Goal: Obtain resource: Obtain resource

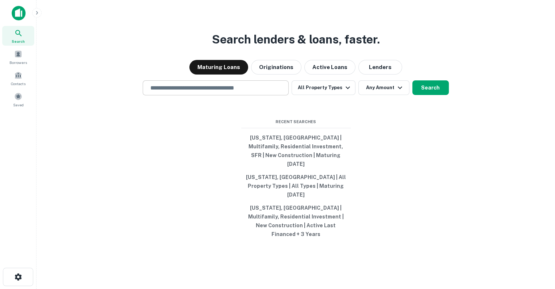
click at [211, 95] on div "​" at bounding box center [216, 87] width 146 height 15
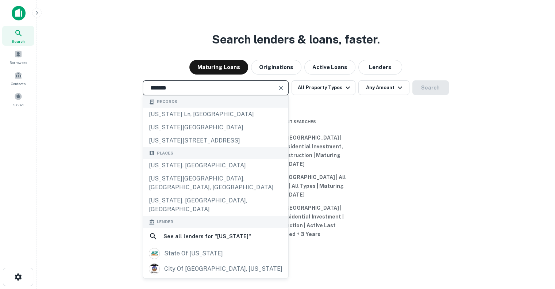
type input "**********"
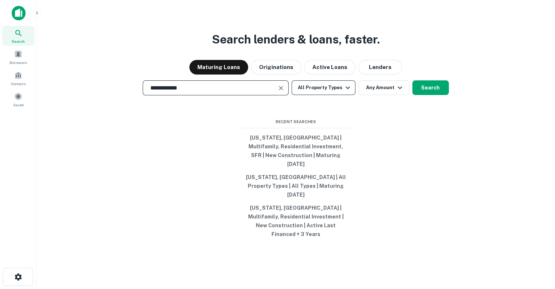
click at [345, 92] on icon "button" at bounding box center [347, 87] width 9 height 9
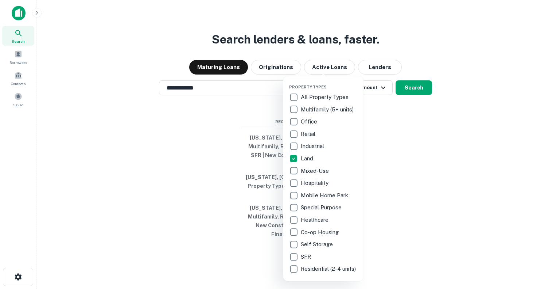
click at [345, 103] on div at bounding box center [280, 144] width 560 height 289
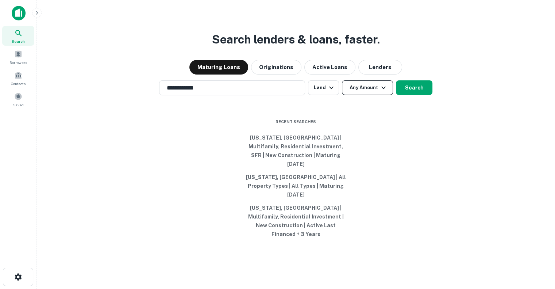
click at [345, 95] on button "Any Amount" at bounding box center [367, 87] width 51 height 15
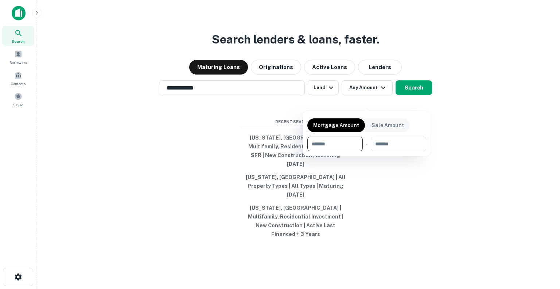
click at [345, 99] on div at bounding box center [280, 144] width 560 height 289
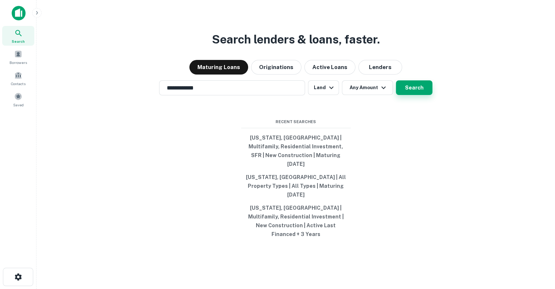
click at [345, 95] on button "Search" at bounding box center [414, 87] width 36 height 15
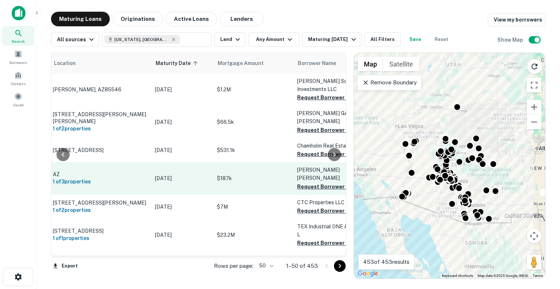
scroll to position [0, 75]
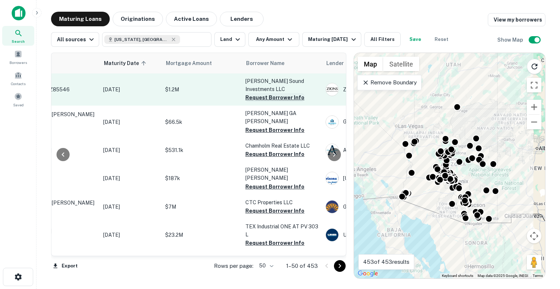
click at [280, 93] on button "Request Borrower Info" at bounding box center [275, 97] width 59 height 9
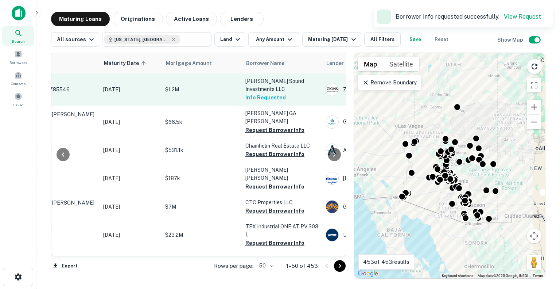
scroll to position [0, 123]
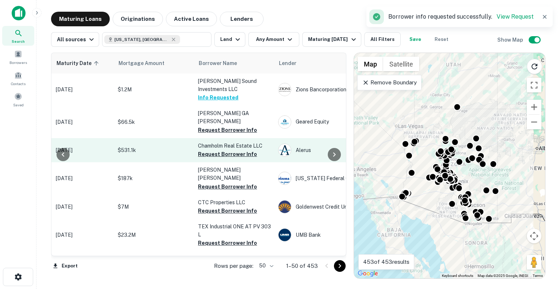
click at [238, 126] on button "Request Borrower Info" at bounding box center [227, 130] width 59 height 9
click at [229, 150] on button "Request Borrower Info" at bounding box center [227, 154] width 59 height 9
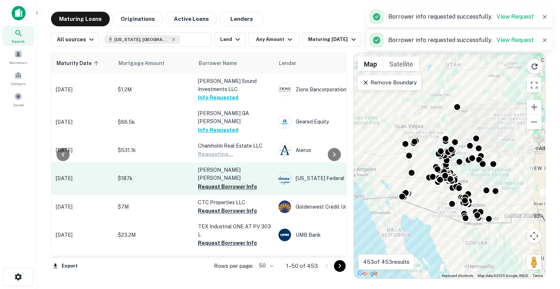
click at [232, 182] on button "Request Borrower Info" at bounding box center [227, 186] width 59 height 9
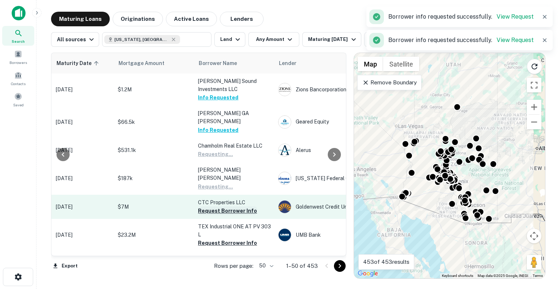
click at [233, 206] on button "Request Borrower Info" at bounding box center [227, 210] width 59 height 9
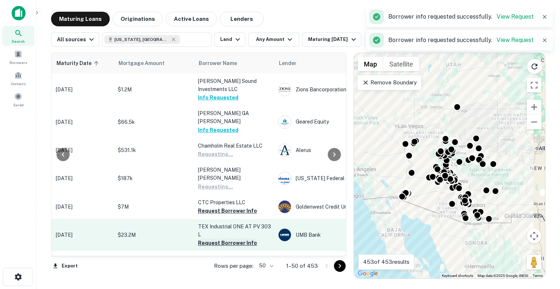
click at [236, 238] on button "Request Borrower Info" at bounding box center [227, 242] width 59 height 9
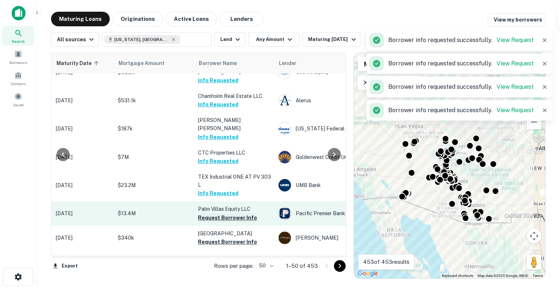
click at [235, 213] on button "Request Borrower Info" at bounding box center [227, 217] width 59 height 9
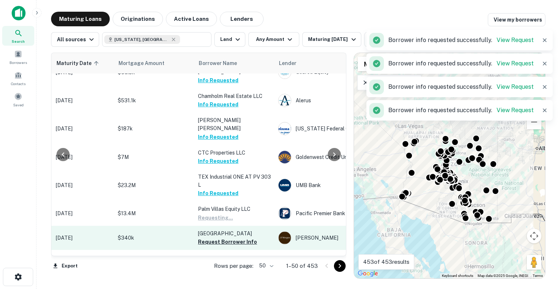
click at [237, 226] on td "[GEOGRAPHIC_DATA] Request Borrower Info" at bounding box center [234, 238] width 80 height 24
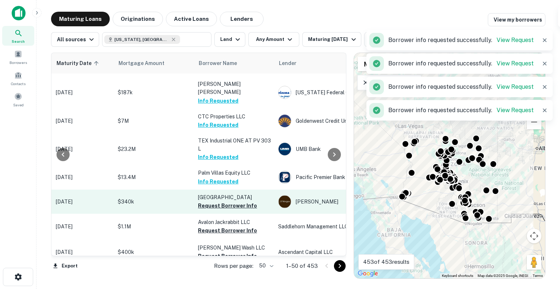
scroll to position [96, 123]
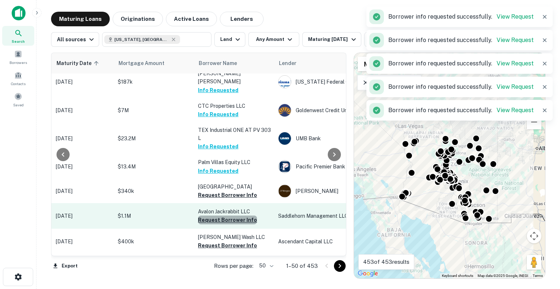
click at [235, 215] on button "Request Borrower Info" at bounding box center [227, 219] width 59 height 9
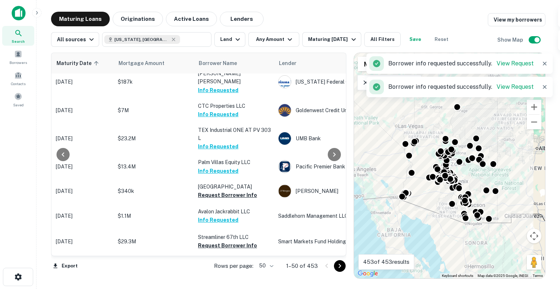
scroll to position [157, 123]
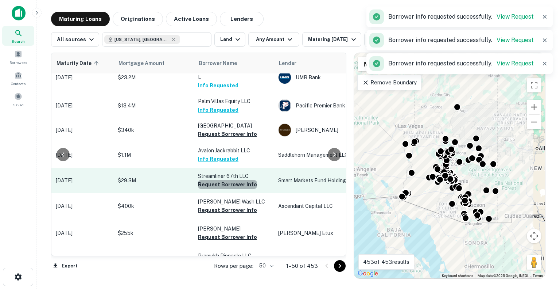
click at [229, 180] on button "Request Borrower Info" at bounding box center [227, 184] width 59 height 9
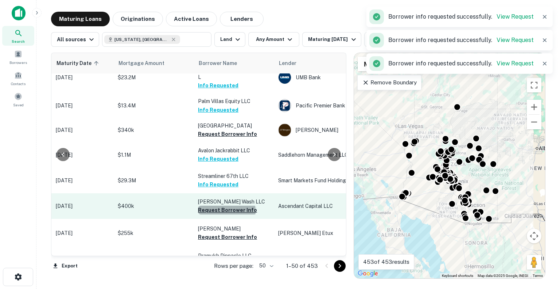
click at [226, 205] on button "Request Borrower Info" at bounding box center [227, 209] width 59 height 9
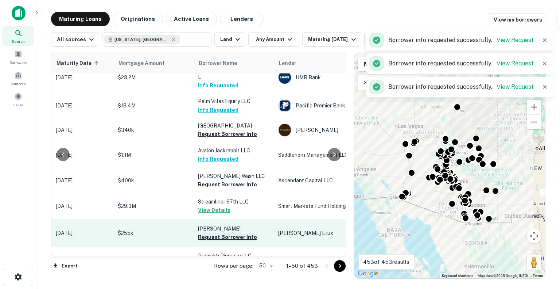
click at [231, 232] on button "Request Borrower Info" at bounding box center [227, 236] width 59 height 9
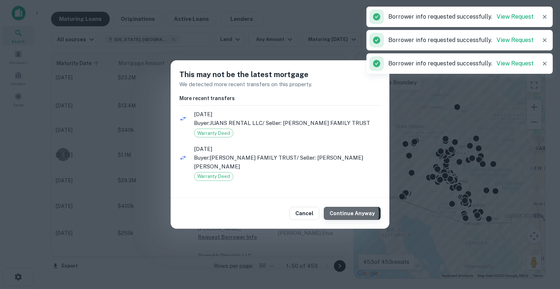
click at [345, 213] on button "Continue Anyway" at bounding box center [352, 213] width 57 height 13
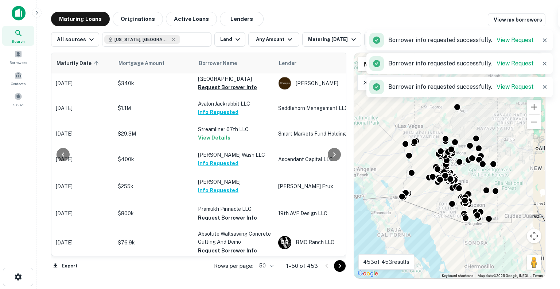
scroll to position [204, 123]
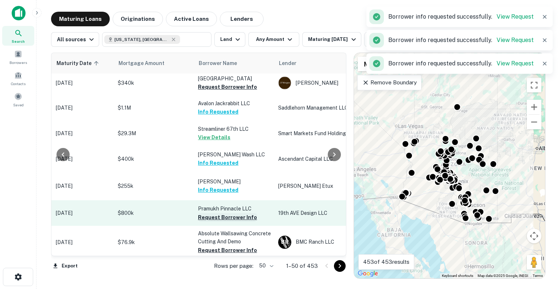
click at [234, 213] on button "Request Borrower Info" at bounding box center [227, 217] width 59 height 9
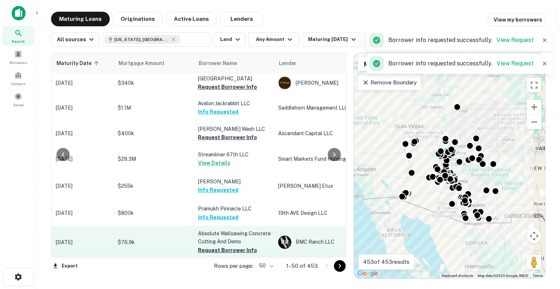
scroll to position [237, 123]
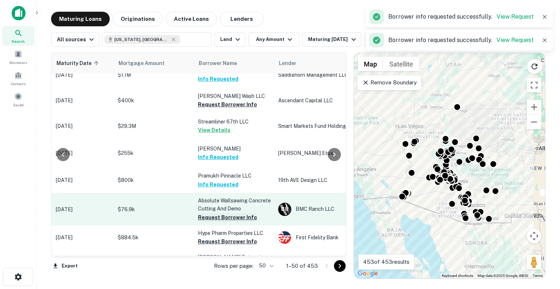
click at [232, 213] on button "Request Borrower Info" at bounding box center [227, 217] width 59 height 9
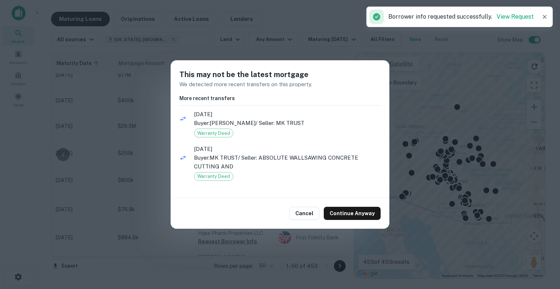
click at [345, 204] on div "Cancel Continue Anyway" at bounding box center [280, 213] width 219 height 31
click at [345, 211] on button "Continue Anyway" at bounding box center [352, 213] width 57 height 13
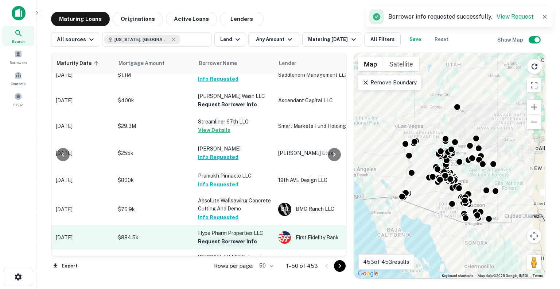
click at [246, 237] on button "Request Borrower Info" at bounding box center [227, 241] width 59 height 9
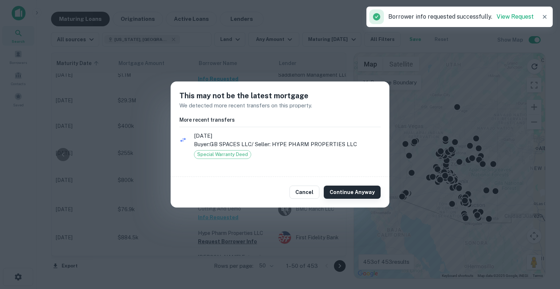
click at [345, 190] on button "Continue Anyway" at bounding box center [352, 191] width 57 height 13
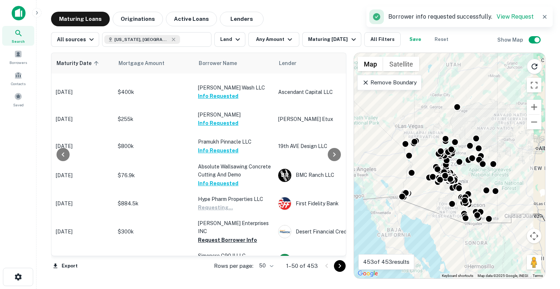
scroll to position [275, 123]
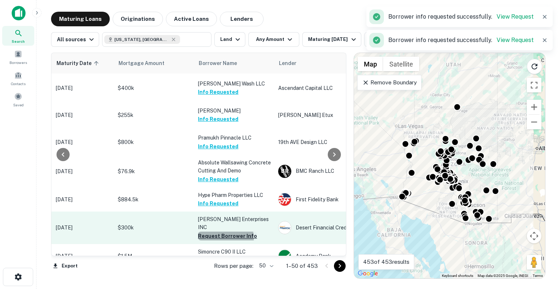
click at [208, 231] on button "Request Borrower Info" at bounding box center [227, 235] width 59 height 9
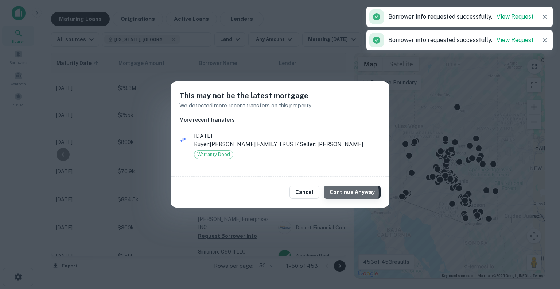
click at [339, 193] on button "Continue Anyway" at bounding box center [352, 191] width 57 height 13
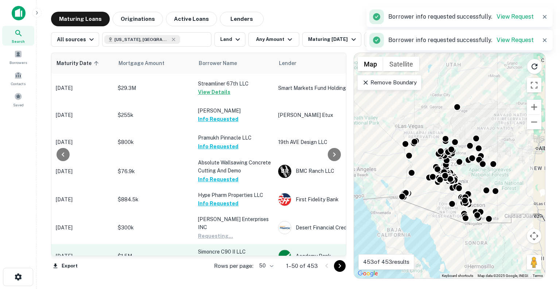
click at [224, 244] on td "Simoncre C90 II LLC Request Borrower Info" at bounding box center [234, 256] width 80 height 24
click at [222, 255] on button "Request Borrower Info" at bounding box center [227, 259] width 59 height 9
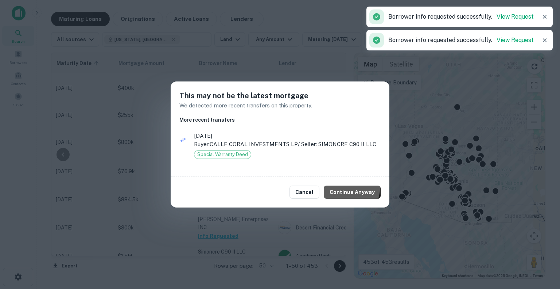
click at [337, 185] on button "Continue Anyway" at bounding box center [352, 191] width 57 height 13
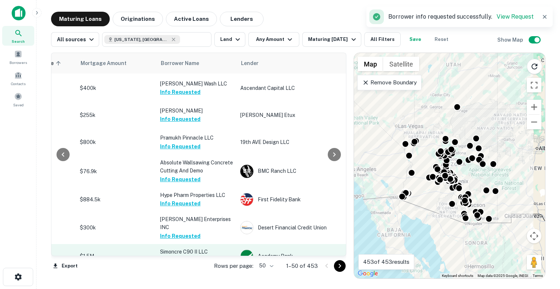
scroll to position [379, 161]
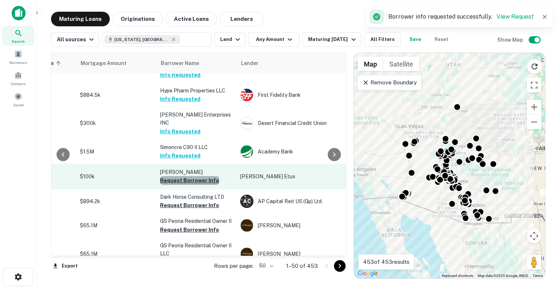
click at [189, 176] on button "Request Borrower Info" at bounding box center [189, 180] width 59 height 9
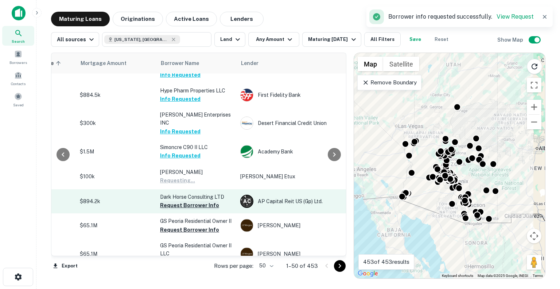
click at [187, 201] on button "Request Borrower Info" at bounding box center [189, 205] width 59 height 9
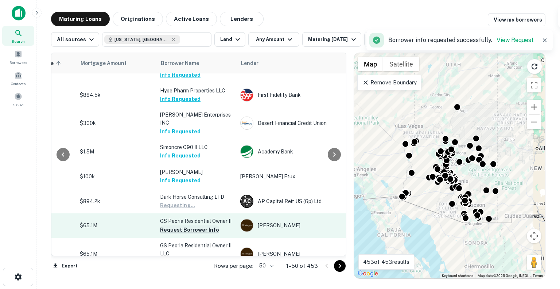
click at [188, 225] on button "Request Borrower Info" at bounding box center [189, 229] width 59 height 9
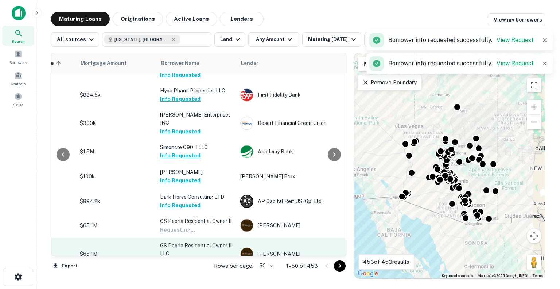
click at [190, 257] on button "Request Borrower Info" at bounding box center [189, 261] width 59 height 9
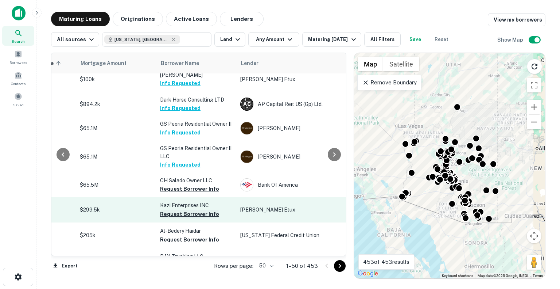
scroll to position [477, 161]
click at [197, 209] on button "Request Borrower Info" at bounding box center [189, 213] width 59 height 9
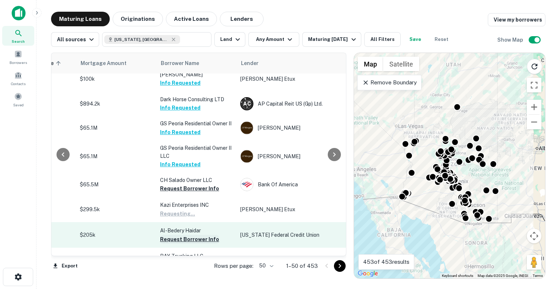
click at [196, 235] on button "Request Borrower Info" at bounding box center [189, 239] width 59 height 9
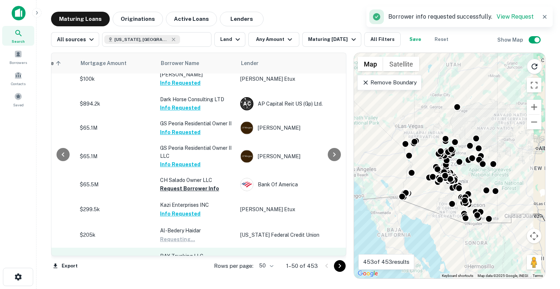
click at [192, 260] on button "Request Borrower Info" at bounding box center [189, 264] width 59 height 9
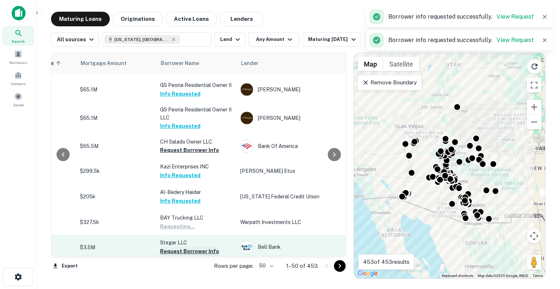
scroll to position [524, 161]
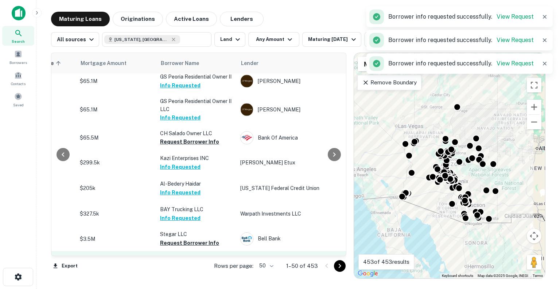
click at [191, 251] on td "Naresh Real Estate IV LLC Request Borrower Info" at bounding box center [197, 268] width 80 height 34
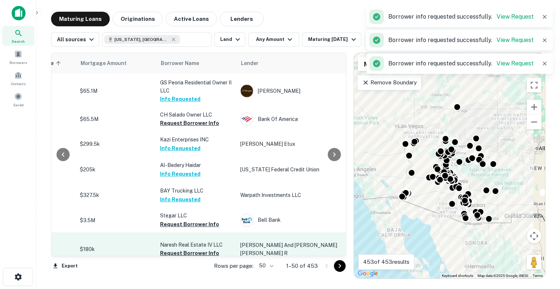
scroll to position [558, 161]
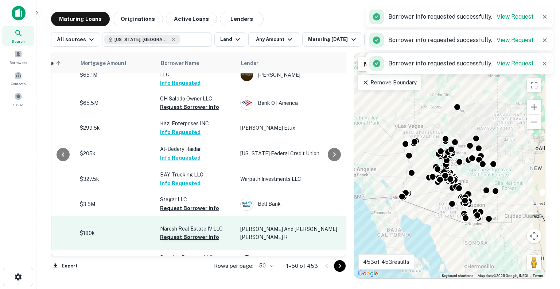
click at [191, 232] on button "Request Borrower Info" at bounding box center [189, 236] width 59 height 9
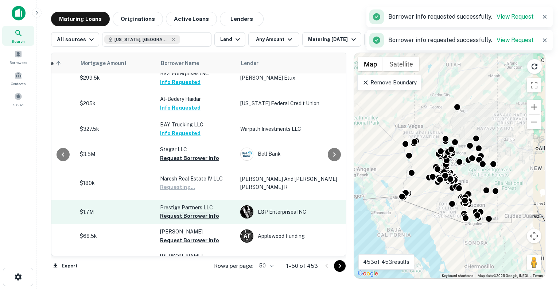
scroll to position [609, 161]
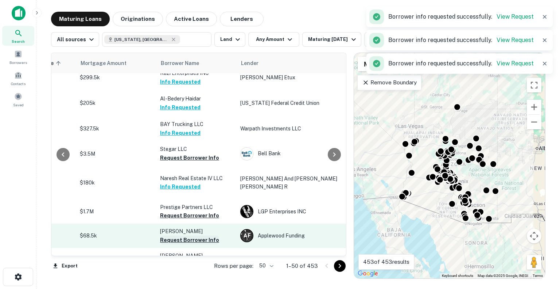
click at [189, 211] on button "Request Borrower Info" at bounding box center [189, 215] width 59 height 9
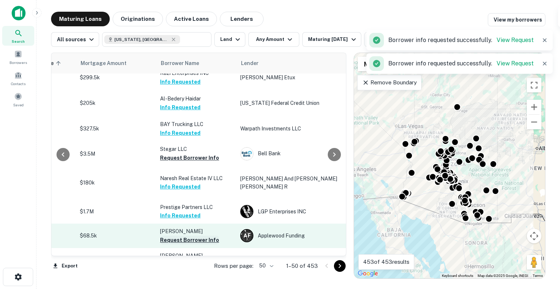
click at [186, 235] on button "Request Borrower Info" at bounding box center [189, 239] width 59 height 9
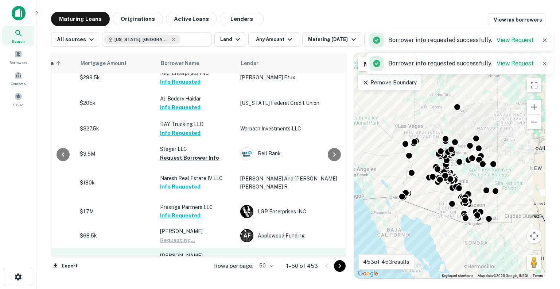
click at [185, 267] on button "Request Borrower Info" at bounding box center [189, 271] width 59 height 9
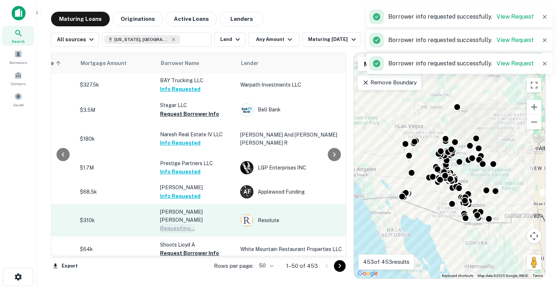
scroll to position [660, 161]
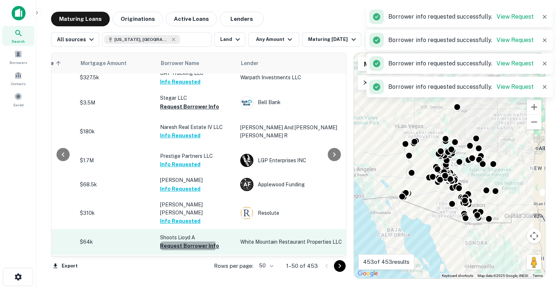
click at [184, 241] on button "Request Borrower Info" at bounding box center [189, 245] width 59 height 9
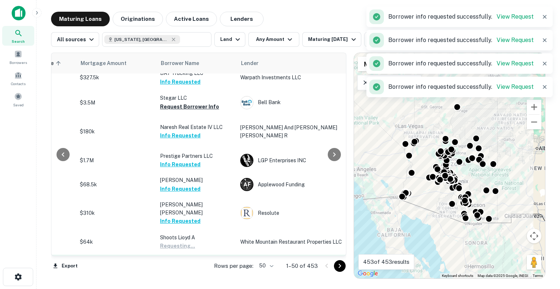
click at [181, 266] on button "Request Borrower Info" at bounding box center [189, 270] width 59 height 9
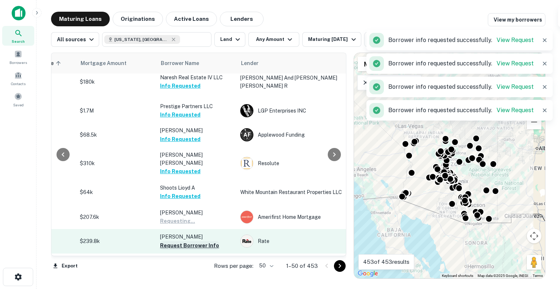
click at [180, 241] on button "Request Borrower Info" at bounding box center [189, 245] width 59 height 9
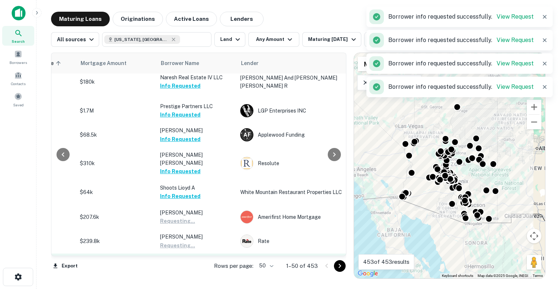
click at [181, 273] on button "Request Borrower Info" at bounding box center [189, 277] width 59 height 9
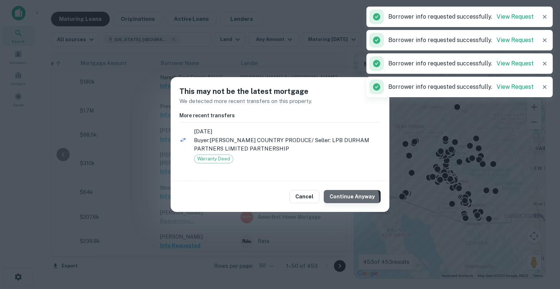
click at [339, 200] on button "Continue Anyway" at bounding box center [352, 196] width 57 height 13
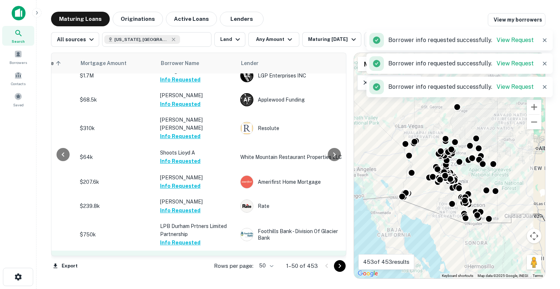
scroll to position [763, 161]
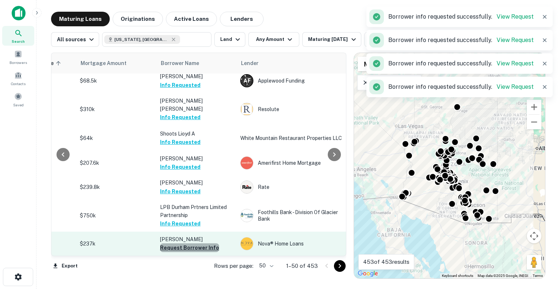
click at [194, 243] on button "Request Borrower Info" at bounding box center [189, 247] width 59 height 9
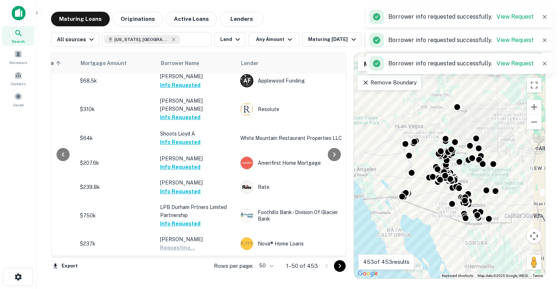
click at [188, 267] on button "Request Borrower Info" at bounding box center [189, 271] width 59 height 9
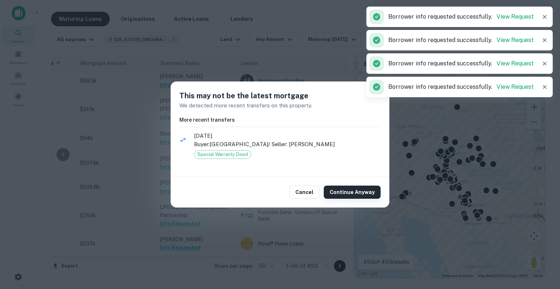
click at [337, 197] on button "Continue Anyway" at bounding box center [352, 191] width 57 height 13
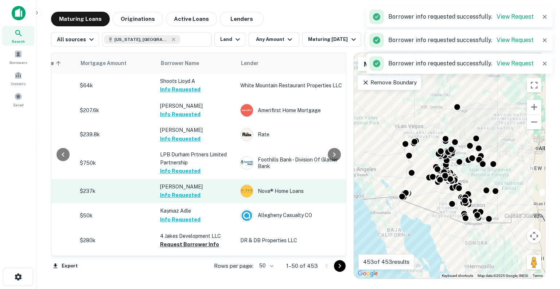
scroll to position [844, 161]
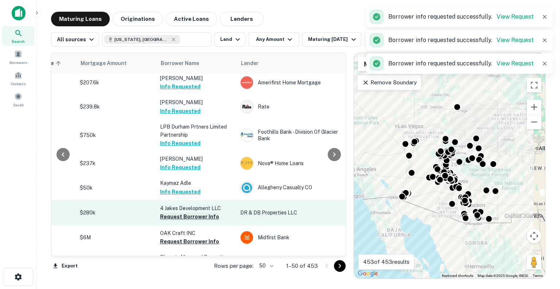
click at [190, 212] on button "Request Borrower Info" at bounding box center [189, 216] width 59 height 9
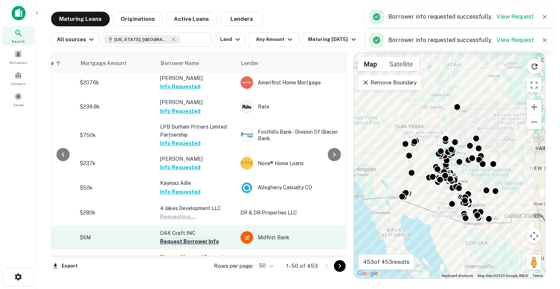
click at [185, 237] on button "Request Borrower Info" at bounding box center [189, 241] width 59 height 9
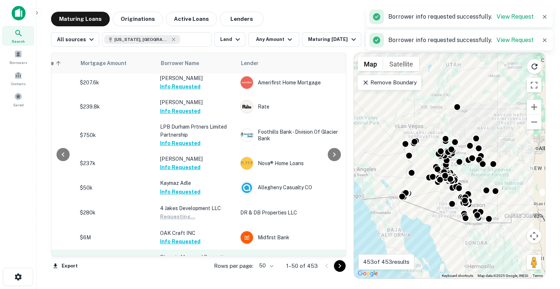
click at [183, 269] on button "Request Borrower Info" at bounding box center [189, 273] width 59 height 9
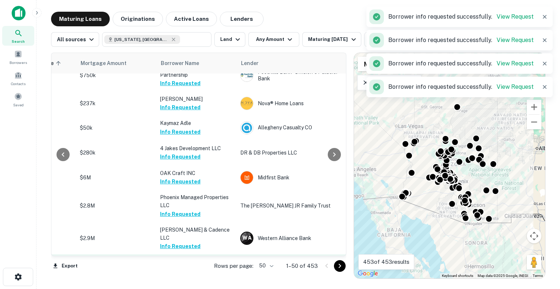
click at [190, 266] on button "Request Borrower Info" at bounding box center [189, 270] width 59 height 9
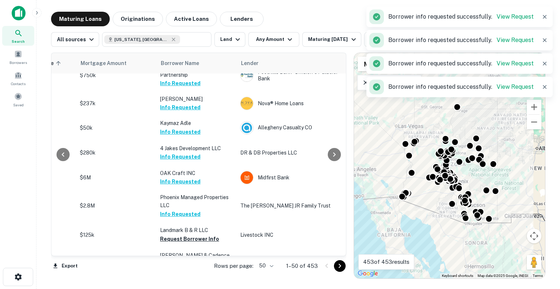
scroll to position [964, 161]
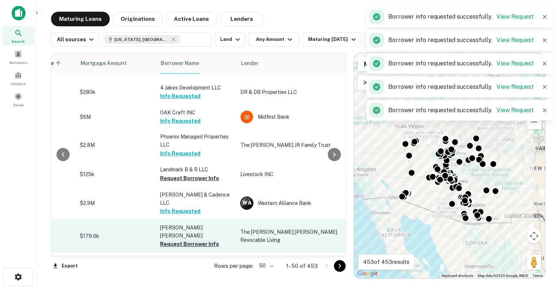
click at [196, 239] on button "Request Borrower Info" at bounding box center [189, 243] width 59 height 9
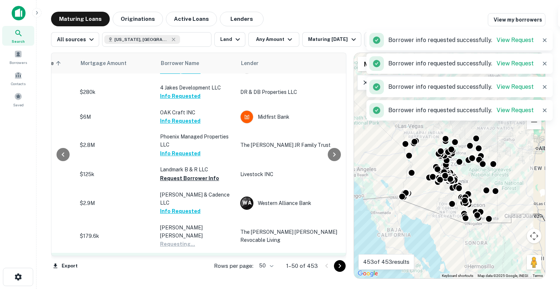
click at [187, 272] on button "Request Borrower Info" at bounding box center [189, 276] width 59 height 9
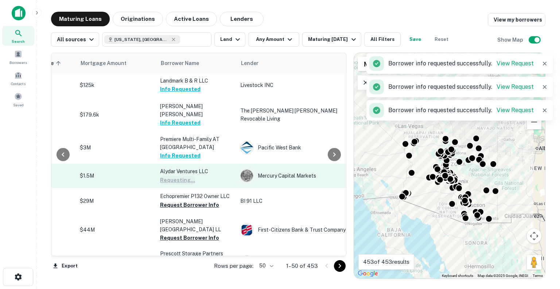
scroll to position [1086, 161]
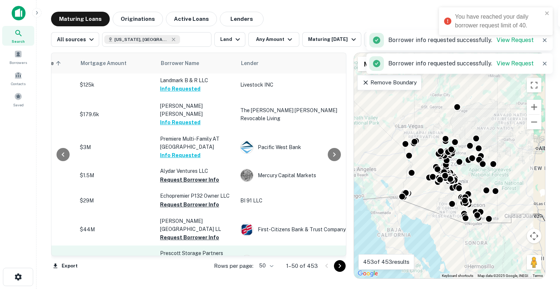
click at [188, 265] on button "Request Borrower Info" at bounding box center [189, 269] width 59 height 9
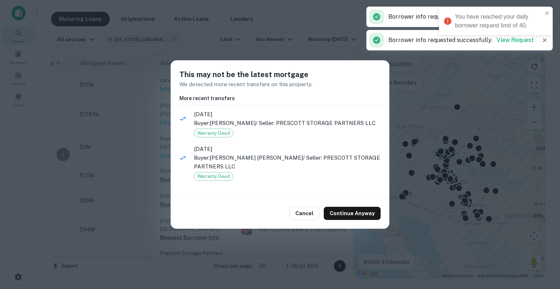
click at [345, 222] on div "Cancel Continue Anyway" at bounding box center [280, 213] width 219 height 31
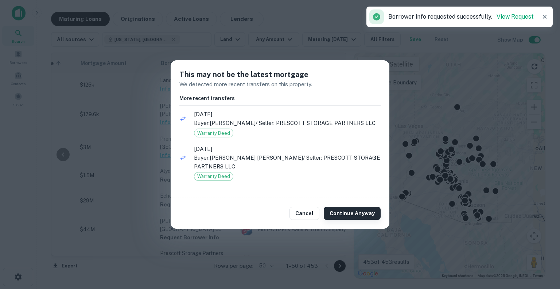
click at [345, 210] on button "Continue Anyway" at bounding box center [352, 213] width 57 height 13
